Goal: Task Accomplishment & Management: Manage account settings

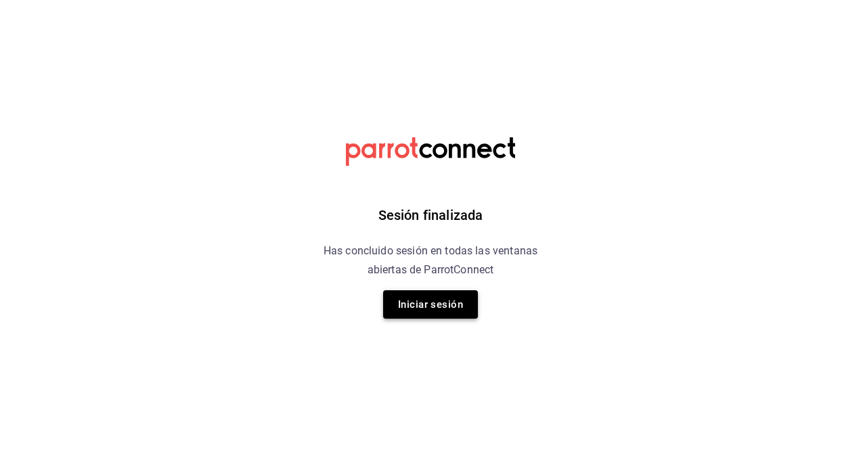
click at [434, 310] on button "Iniciar sesión" at bounding box center [430, 304] width 95 height 28
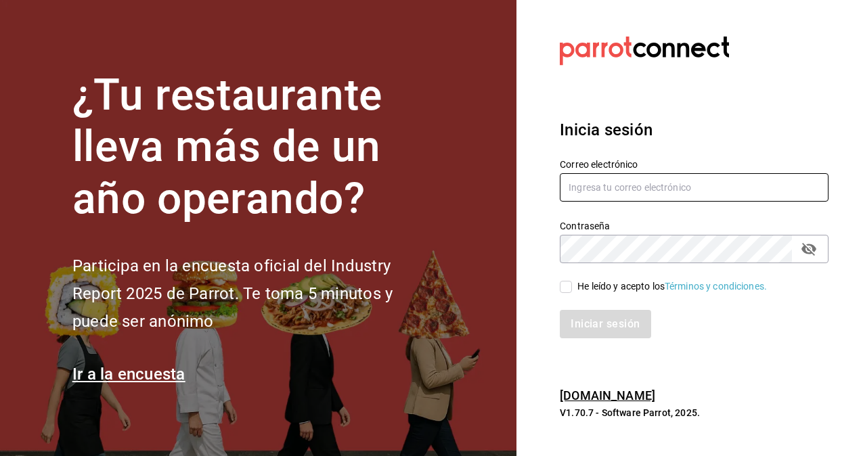
type input "[PERSON_NAME][EMAIL_ADDRESS][PERSON_NAME][DOMAIN_NAME]"
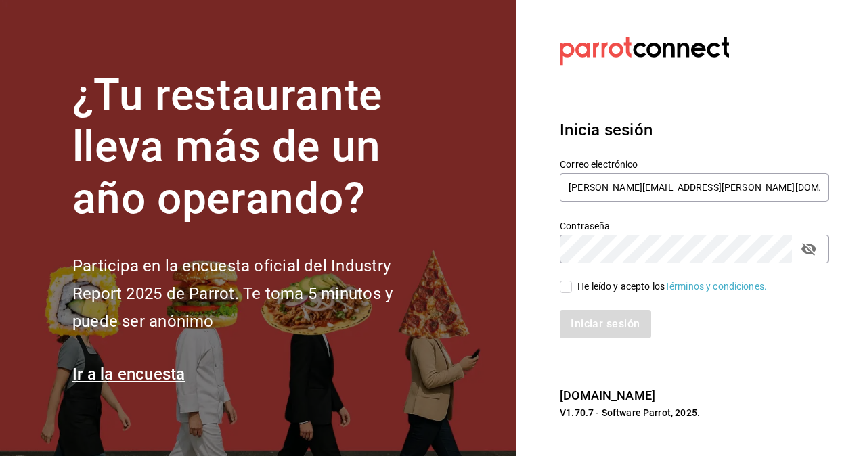
click at [563, 285] on input "He leído y acepto los Términos y condiciones." at bounding box center [566, 287] width 12 height 12
checkbox input "true"
click at [587, 324] on button "Iniciar sesión" at bounding box center [606, 324] width 92 height 28
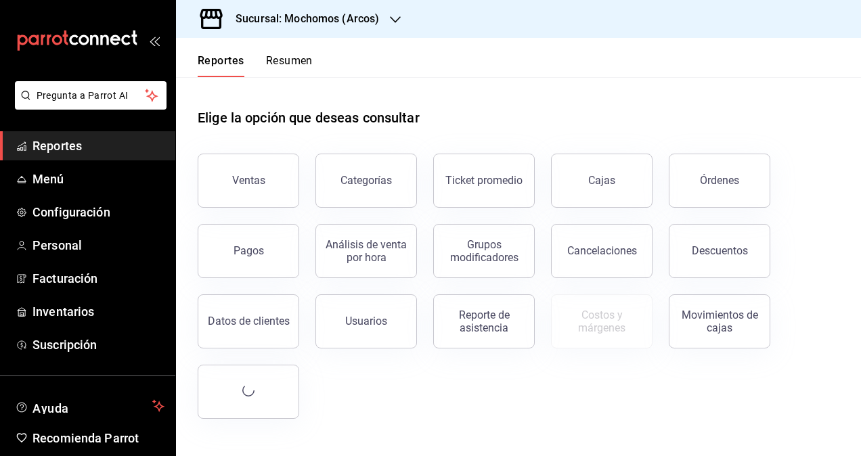
click at [370, 9] on div "Sucursal: Mochomos (Arcos)" at bounding box center [296, 19] width 219 height 38
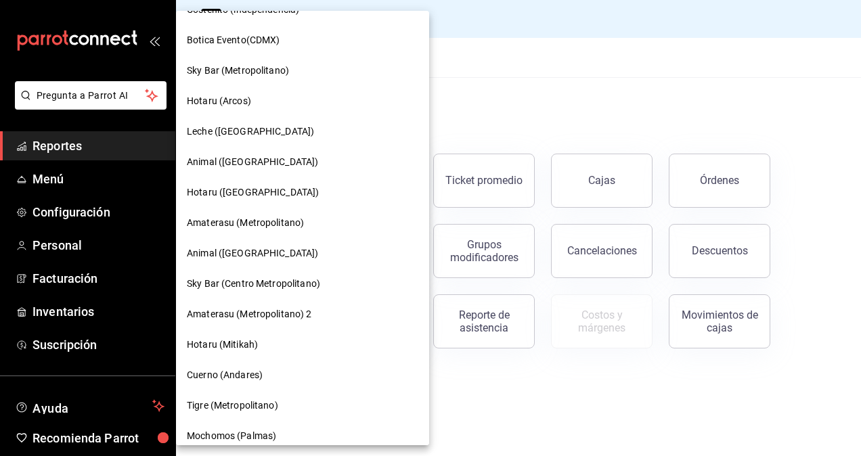
scroll to position [1015, 0]
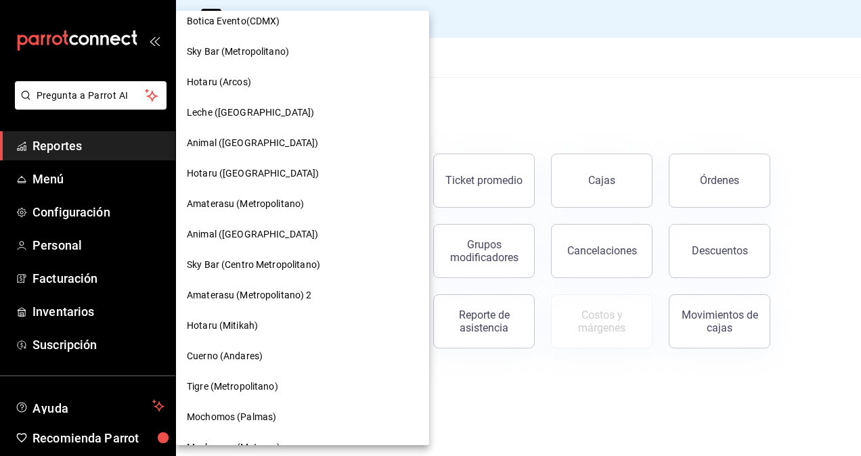
click at [235, 351] on span "Cuerno (Andares)" at bounding box center [225, 356] width 76 height 14
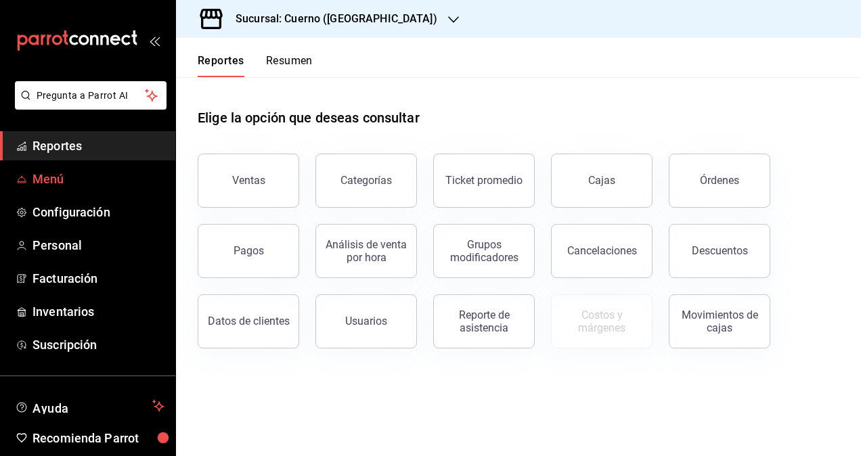
click at [65, 177] on span "Menú" at bounding box center [98, 179] width 132 height 18
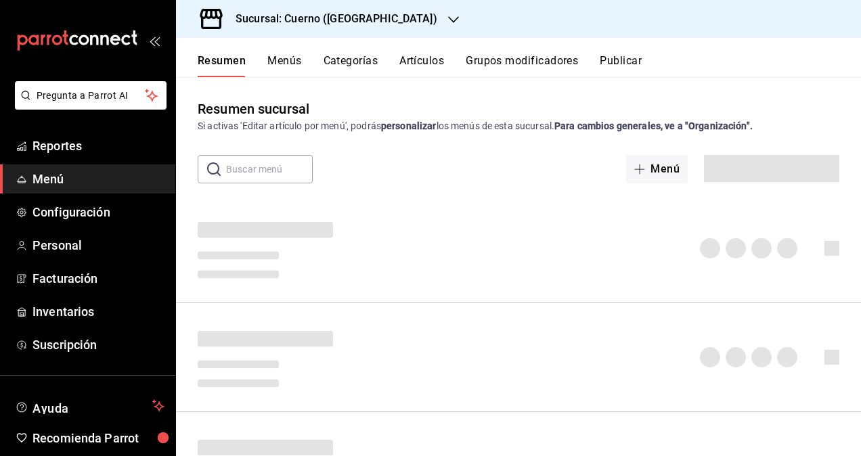
click at [414, 53] on div "Resumen Menús Categorías Artículos Grupos modificadores Publicar" at bounding box center [518, 57] width 685 height 39
click at [418, 61] on button "Artículos" at bounding box center [421, 65] width 45 height 23
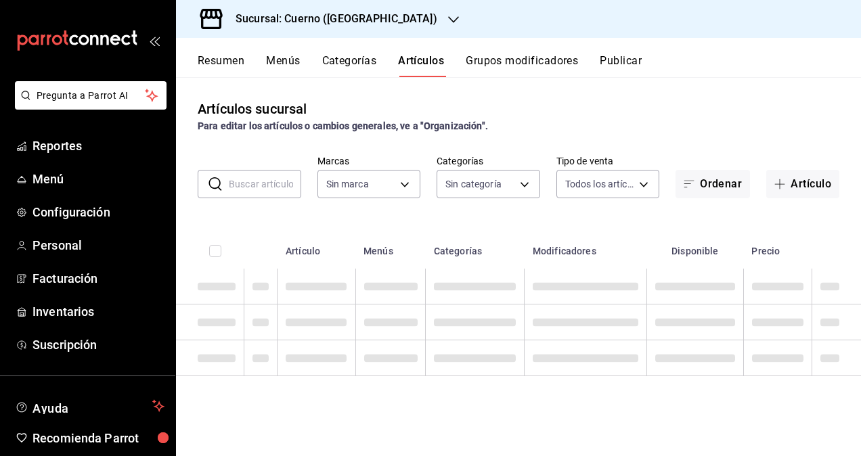
click at [415, 62] on button "Artículos" at bounding box center [421, 65] width 46 height 23
click at [254, 187] on input "text" at bounding box center [265, 184] width 72 height 27
paste input "PVB1002236"
type input "PVB1002236"
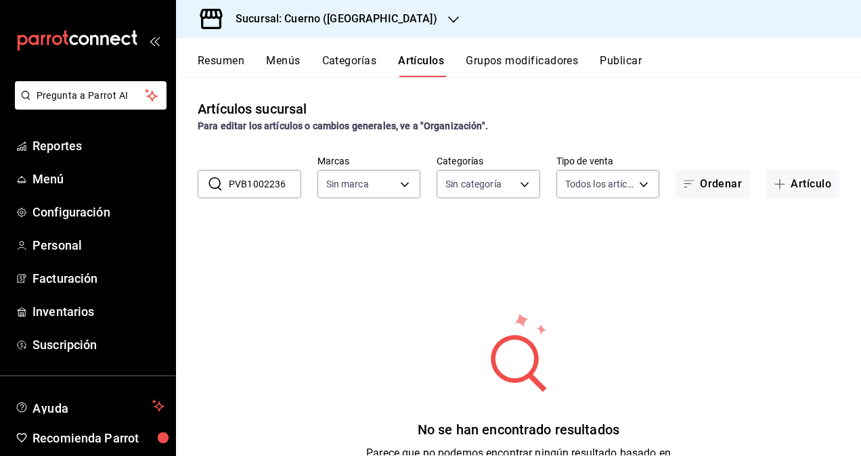
type input "c9e961b9-bc29-480f-a65c-324ff110f526"
type input "PVB1002236"
click at [403, 100] on div "Artículos sucursal Para editar los artículos o cambios generales, ve a "Organiz…" at bounding box center [518, 116] width 685 height 35
click at [284, 192] on input "PVB1002236" at bounding box center [265, 184] width 72 height 27
click at [284, 193] on input "PVB1002236" at bounding box center [265, 184] width 72 height 27
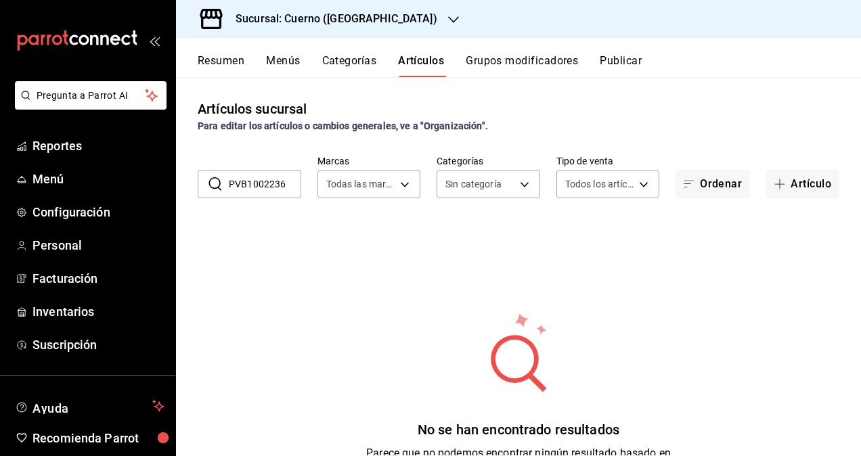
click at [284, 193] on input "PVB1002236" at bounding box center [265, 184] width 72 height 27
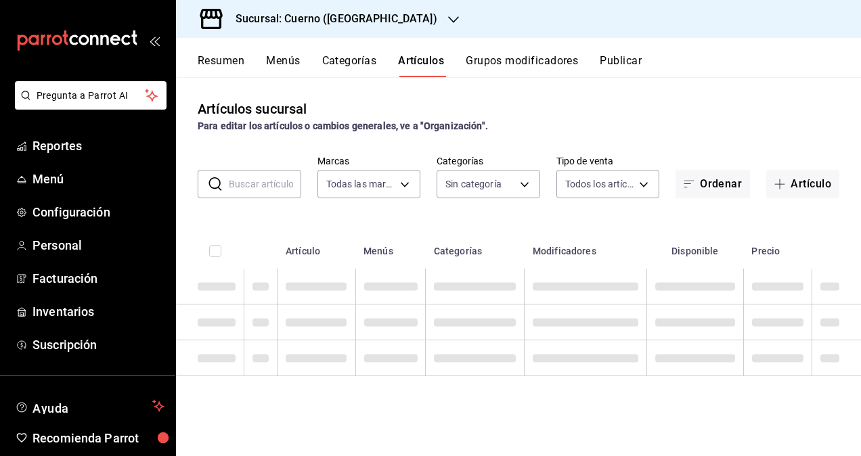
click at [284, 193] on input "text" at bounding box center [265, 184] width 72 height 27
paste input "PVB1002236"
type input "PVB1002236"
click at [613, 96] on div "Artículos sucursal Para editar los artículos o cambios generales, ve a "Organiz…" at bounding box center [518, 266] width 685 height 378
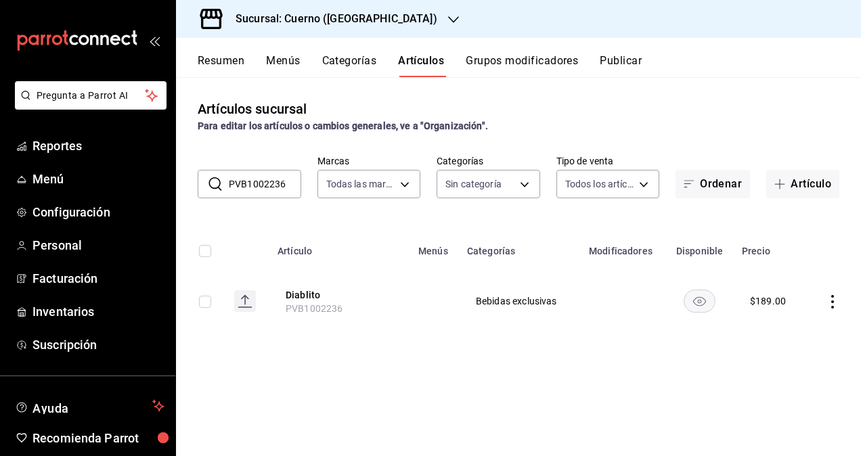
click at [208, 307] on input "checkbox" at bounding box center [205, 302] width 12 height 12
checkbox input "true"
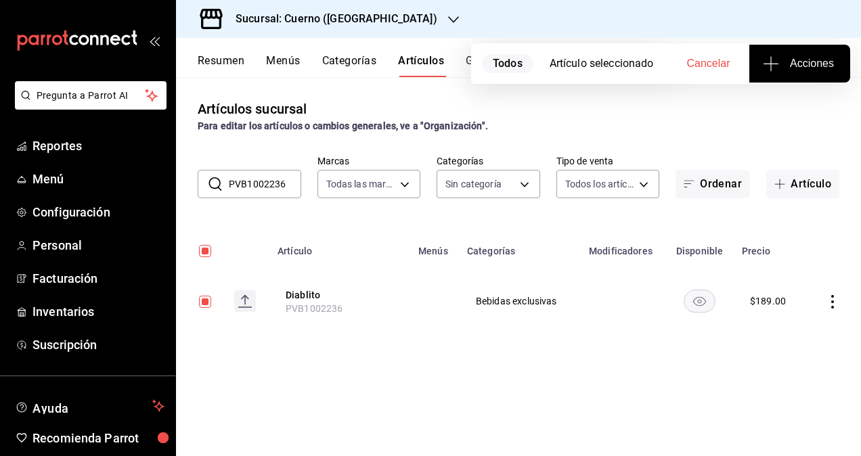
click at [845, 51] on button "Acciones" at bounding box center [799, 64] width 101 height 38
click at [780, 118] on li "Agregar tipo" at bounding box center [800, 106] width 102 height 36
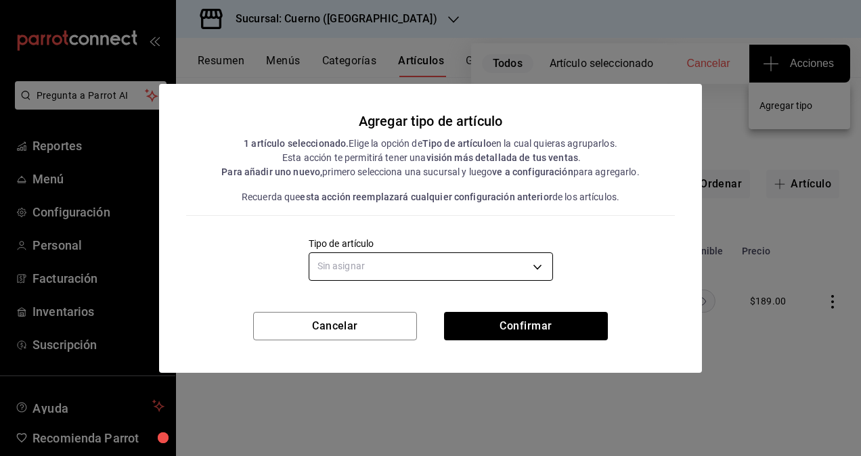
click at [403, 263] on body "Pregunta a Parrot AI Reportes Menú Configuración Personal Facturación Inventari…" at bounding box center [430, 228] width 861 height 456
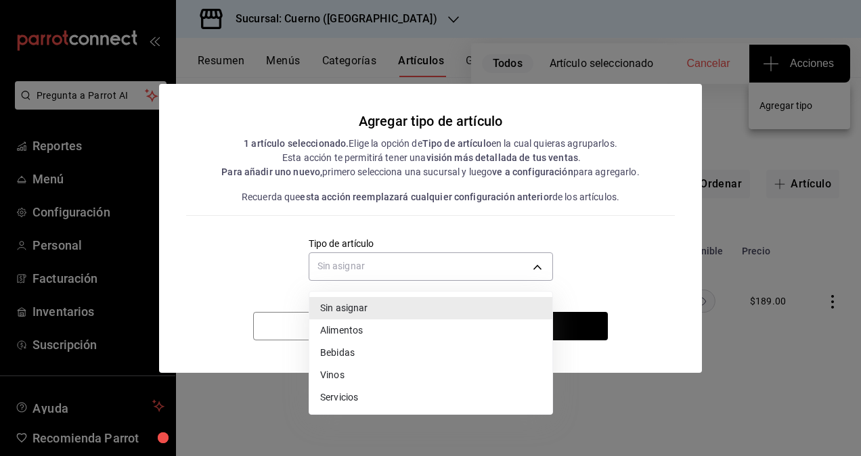
click at [376, 348] on li "Bebidas" at bounding box center [430, 353] width 243 height 22
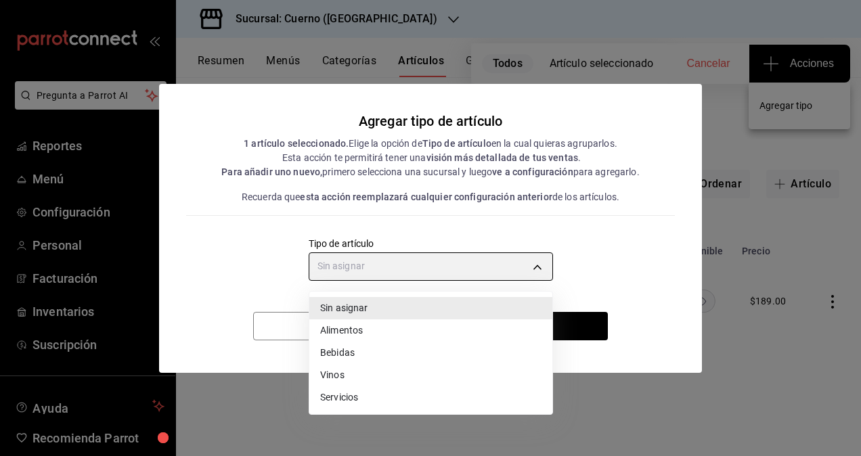
type input "e2400288-93b0-4d29-8cfc-2898dd229db7"
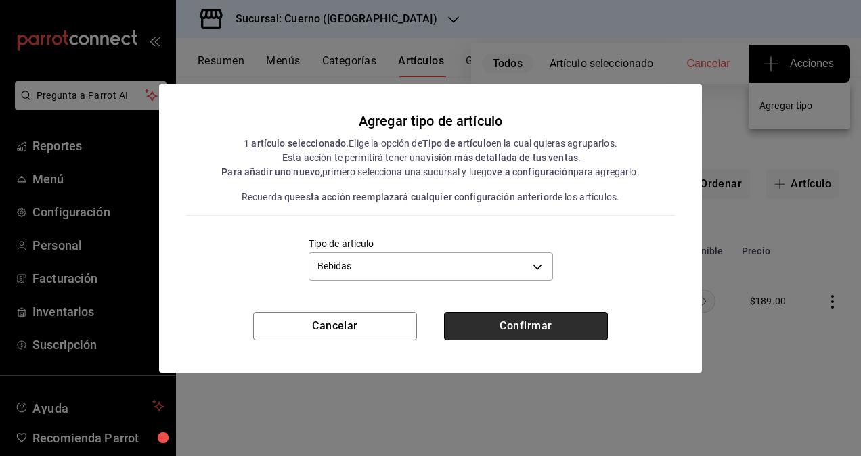
click at [511, 322] on button "Confirmar" at bounding box center [526, 326] width 164 height 28
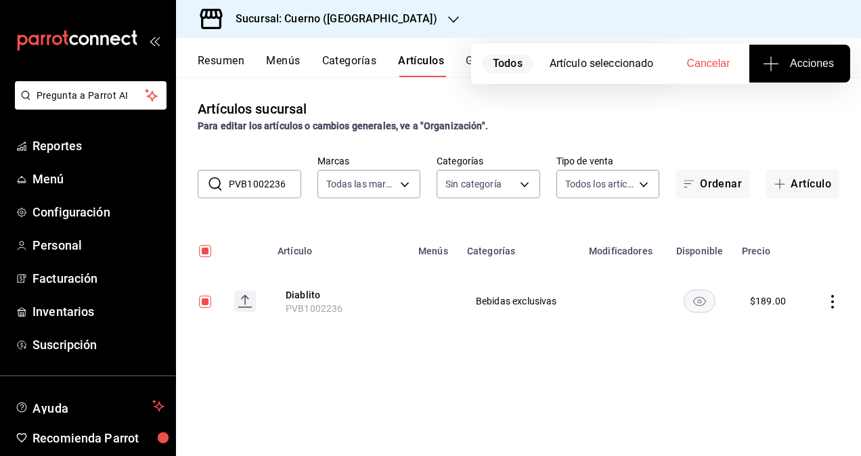
click at [688, 72] on button "Cancelar" at bounding box center [708, 64] width 82 height 38
checkbox input "false"
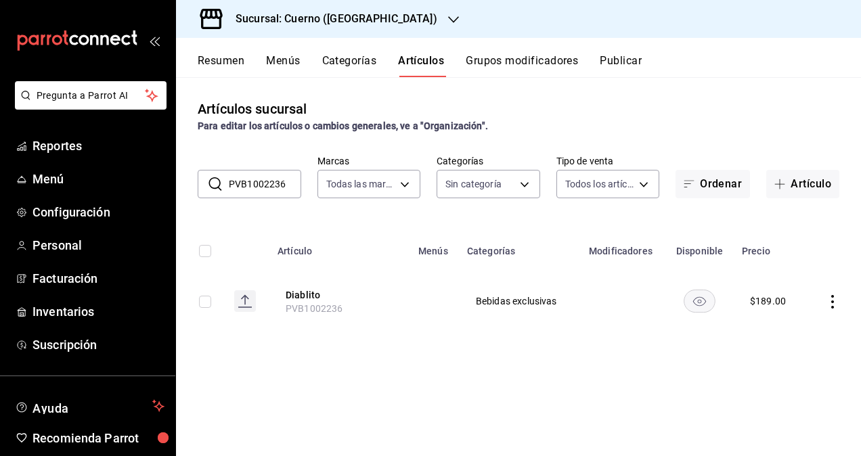
click at [290, 18] on h3 "Sucursal: Cuerno (Andares)" at bounding box center [331, 19] width 213 height 16
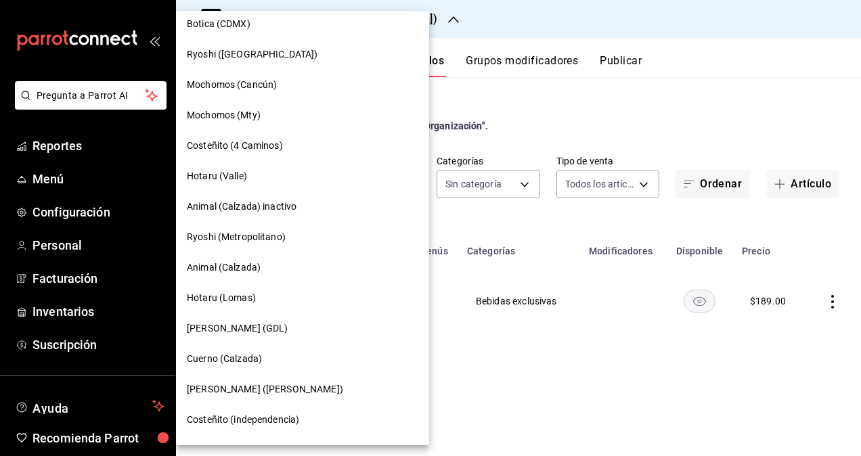
scroll to position [609, 0]
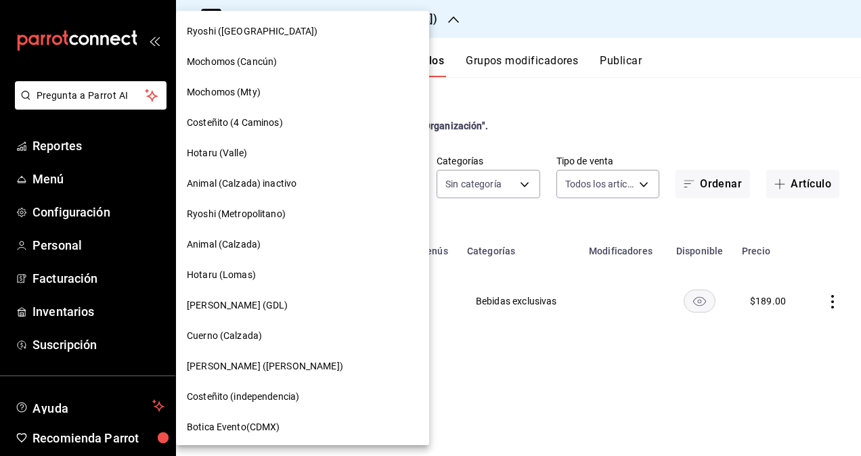
click at [250, 344] on div "Cuerno (Calzada)" at bounding box center [302, 336] width 253 height 30
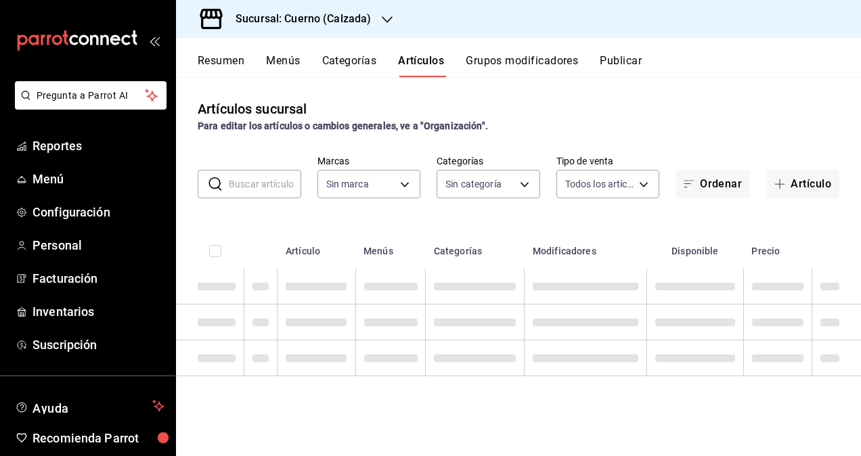
click at [261, 181] on input "text" at bounding box center [265, 184] width 72 height 27
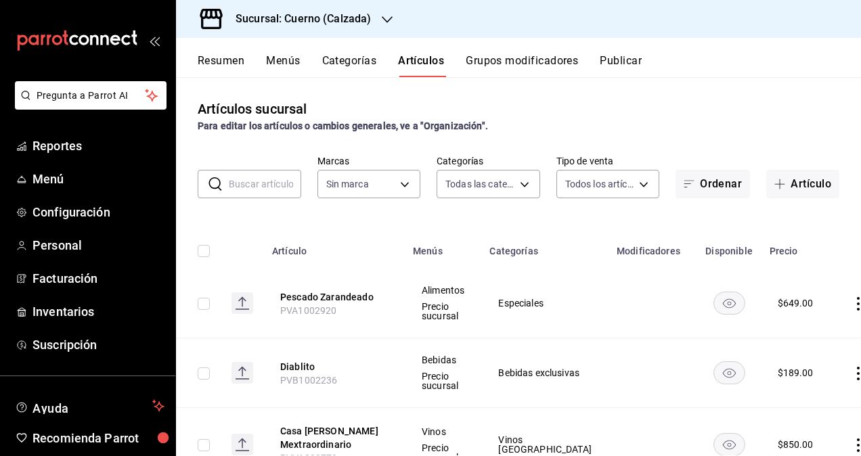
paste input "AR-221736874531969"
type input "AR-221736874531969"
type input "fcad426d-22b8-4bc7-85b2-27ee6775f3f6,560d4c35-d9fc-4089-91ff-402d238ea400,30284…"
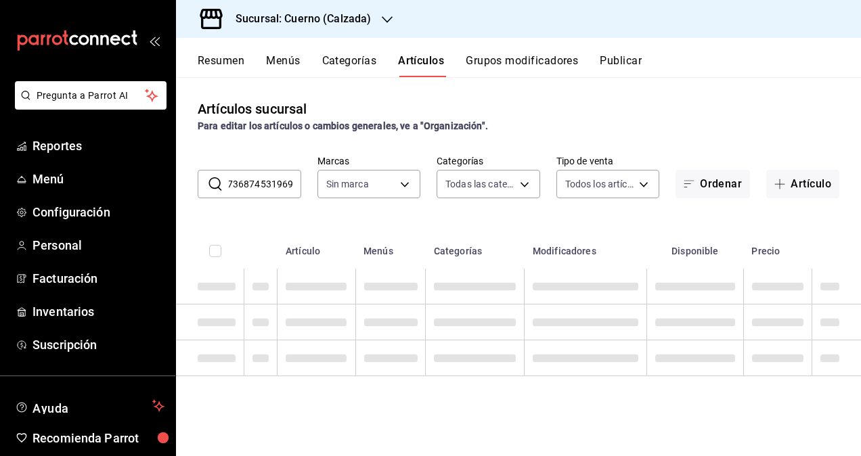
scroll to position [0, 32]
type input "b7ae777b-2dfc-42e0-9650-6cefdf37a424,c000f1c0-fb9f-4016-8e6a-f0d1e83e893d"
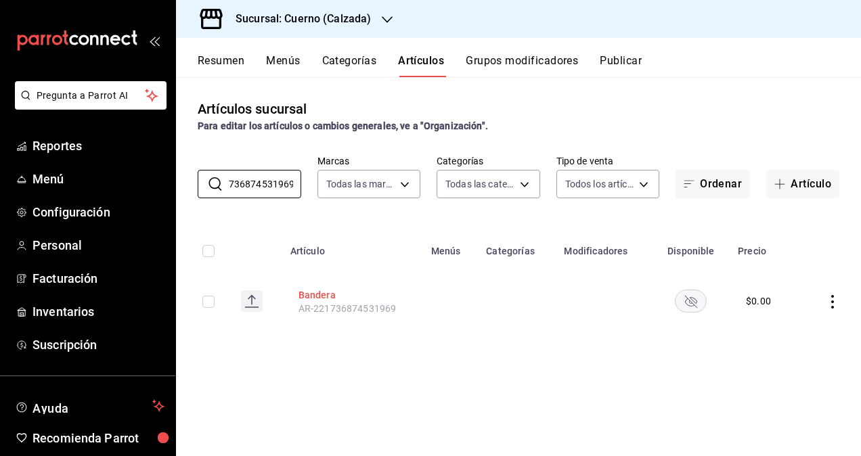
type input "AR-221736874531969"
drag, startPoint x: 317, startPoint y: 292, endPoint x: 749, endPoint y: 261, distance: 432.3
click at [317, 292] on button "Bandera" at bounding box center [352, 295] width 108 height 14
